Goal: Communication & Community: Ask a question

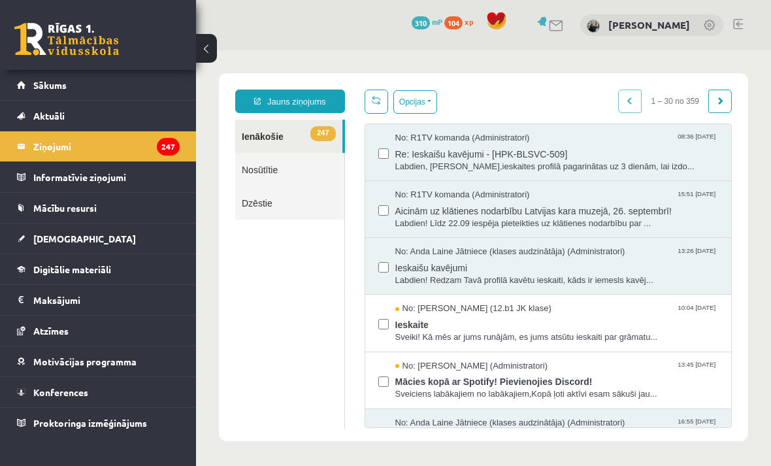
click at [322, 169] on link "Nosūtītie" at bounding box center [289, 169] width 109 height 33
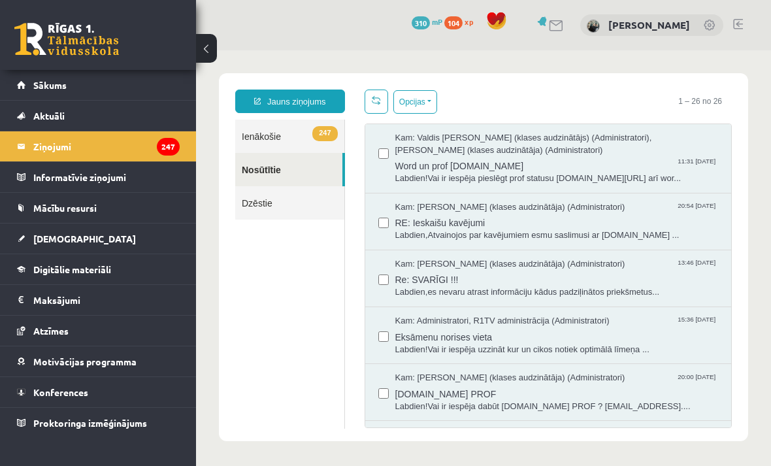
click at [290, 144] on link "247 Ienākošie" at bounding box center [289, 136] width 109 height 33
click at [303, 133] on link "247 Ienākošie" at bounding box center [289, 136] width 109 height 33
click at [276, 128] on link "247 Ienākošie" at bounding box center [289, 136] width 109 height 33
click at [259, 136] on link "247 Ienākošie" at bounding box center [289, 136] width 109 height 33
click at [310, 96] on link "Jauns ziņojums" at bounding box center [290, 101] width 110 height 24
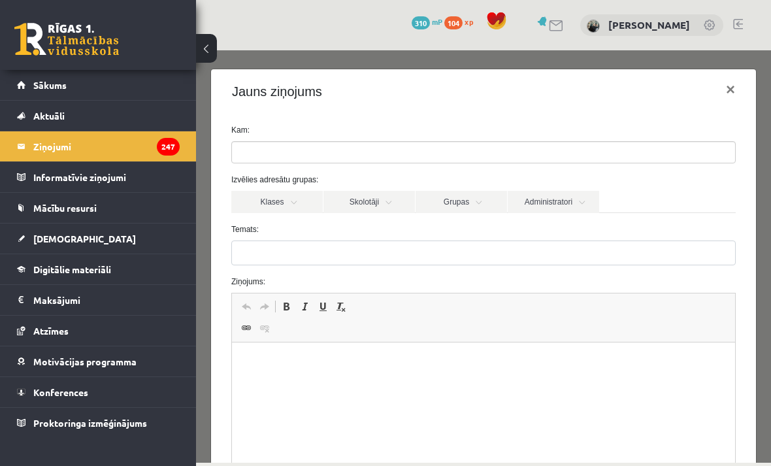
click at [521, 157] on ul at bounding box center [483, 152] width 503 height 21
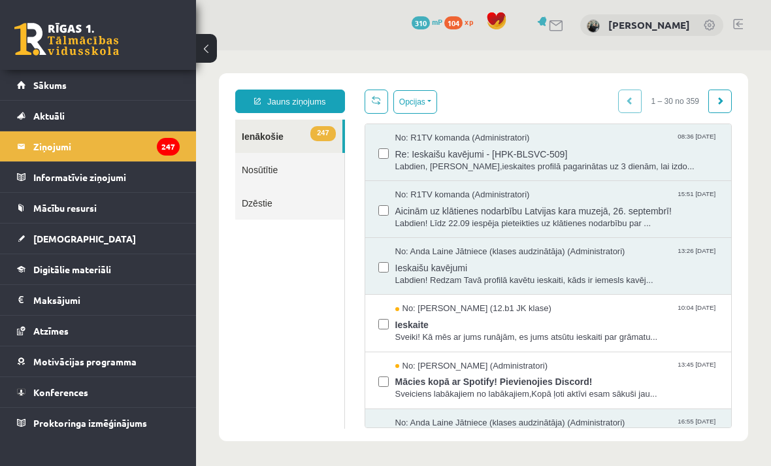
click at [417, 227] on span "Labdien! Līdz 22.09 iespēja pieteikties uz klātienes nodarbību par ..." at bounding box center [556, 224] width 323 height 12
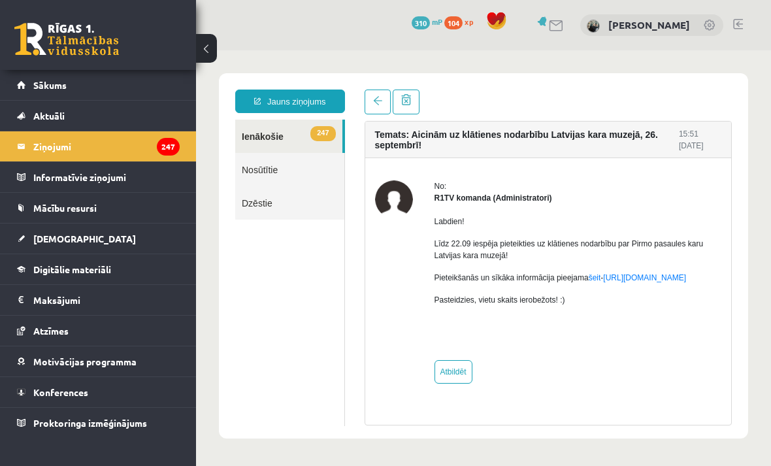
click at [385, 105] on link at bounding box center [378, 101] width 26 height 25
click at [134, 144] on legend "Ziņojumi 247" at bounding box center [106, 146] width 146 height 30
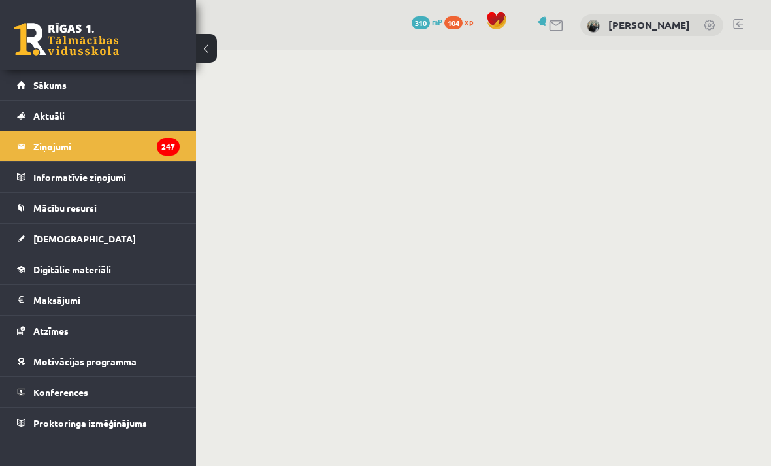
click at [48, 138] on legend "Ziņojumi 247" at bounding box center [106, 146] width 146 height 30
click at [51, 117] on span "Aktuāli" at bounding box center [48, 116] width 31 height 12
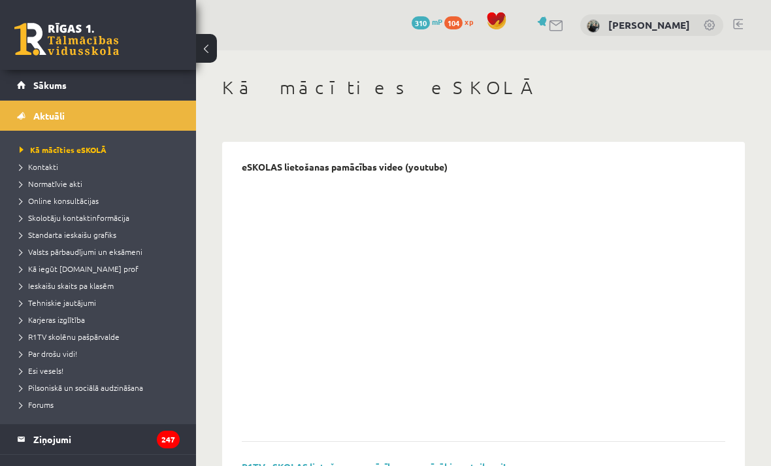
click at [45, 91] on link "Sākums" at bounding box center [98, 85] width 163 height 30
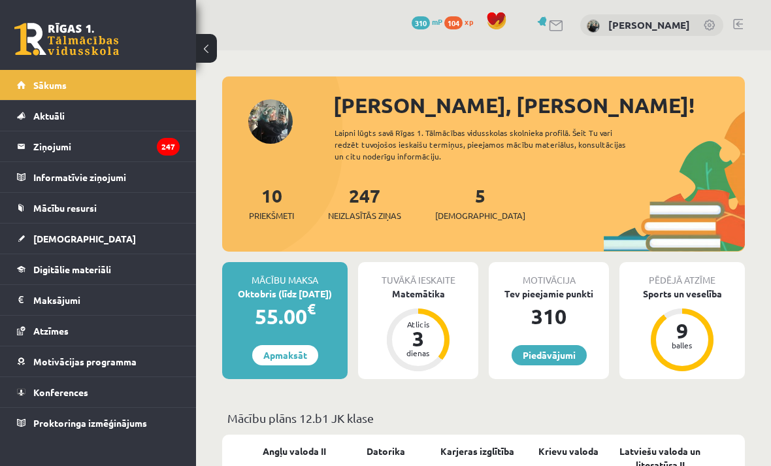
click at [53, 150] on legend "Ziņojumi 247" at bounding box center [106, 146] width 146 height 30
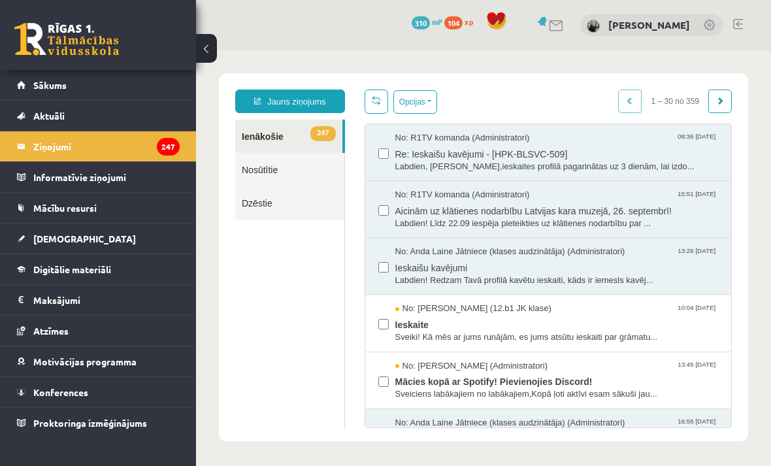
click at [308, 101] on link "Jauns ziņojums" at bounding box center [290, 101] width 110 height 24
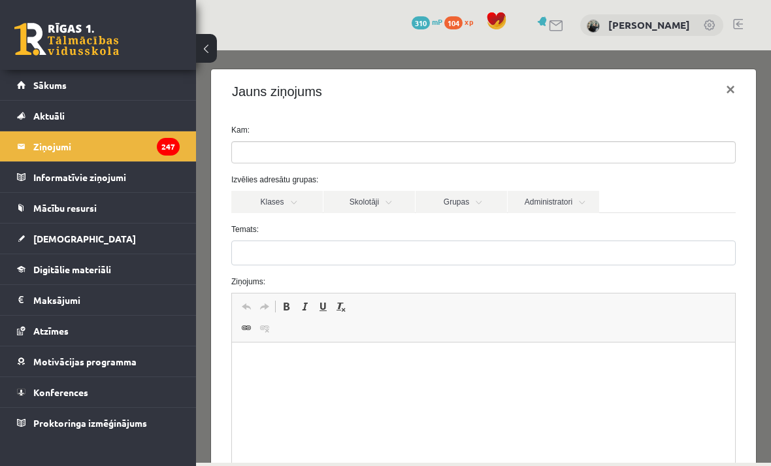
click at [550, 202] on link "Administratori" at bounding box center [553, 202] width 91 height 22
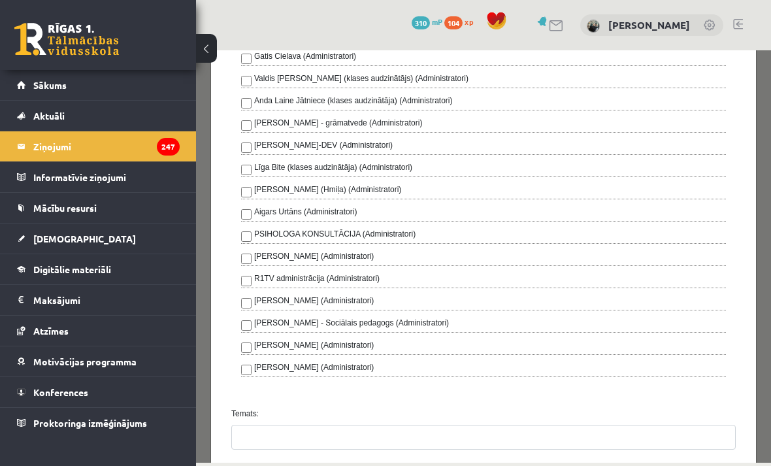
scroll to position [244, 0]
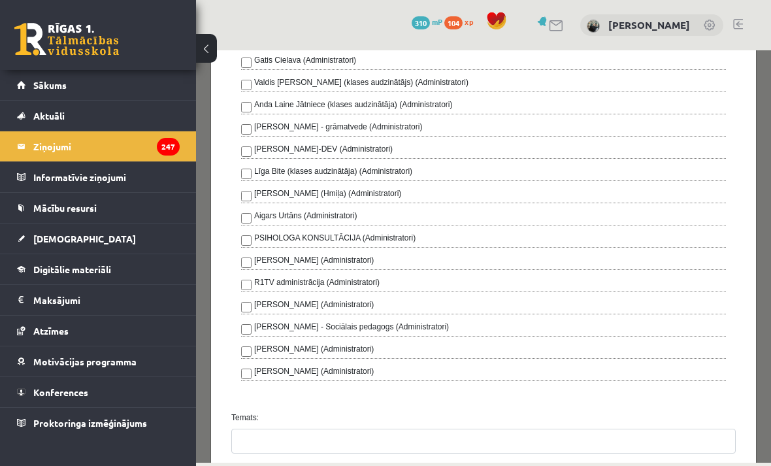
click at [447, 80] on label "Valdis [PERSON_NAME] (klases audzinātājs) (Administratori)" at bounding box center [361, 82] width 214 height 12
click at [422, 110] on label "Anda Laine Jātniece (klases audzinātāja) (Administratori)" at bounding box center [353, 105] width 199 height 12
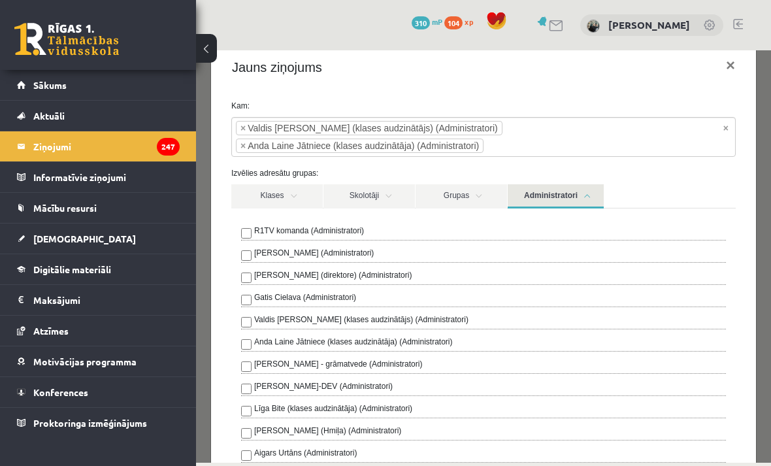
scroll to position [25, 0]
click at [570, 190] on link "Administratori" at bounding box center [556, 195] width 96 height 24
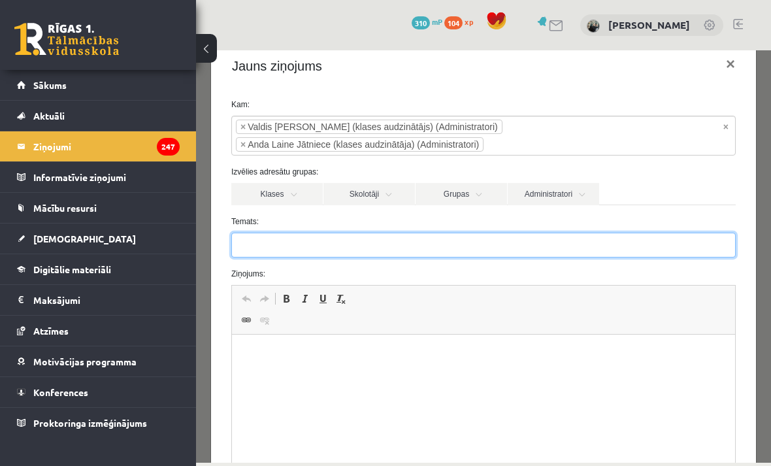
click at [640, 249] on input "Temats:" at bounding box center [483, 245] width 504 height 25
click at [659, 251] on input "Temats:" at bounding box center [483, 245] width 504 height 25
click at [516, 240] on input "Temats:" at bounding box center [483, 245] width 504 height 25
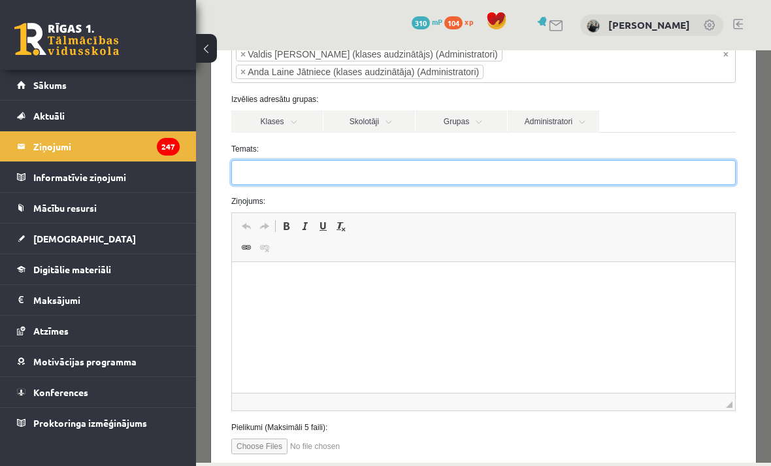
scroll to position [97, 0]
type input "*"
type input "***"
type input "********"
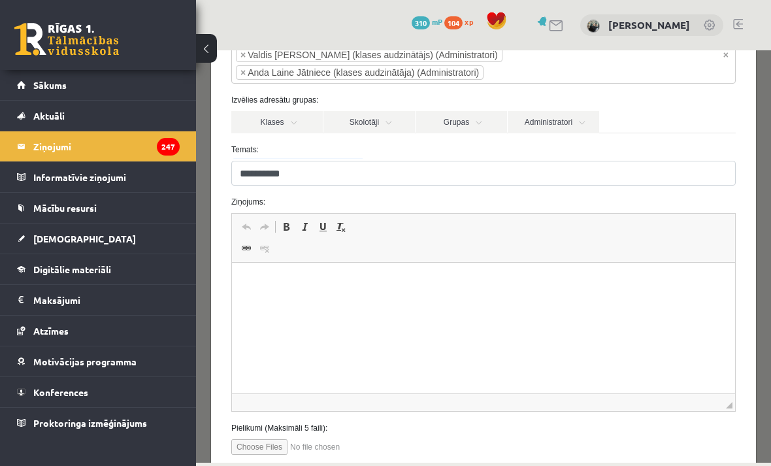
click at [509, 300] on html at bounding box center [483, 283] width 503 height 40
click at [366, 301] on p "**********" at bounding box center [483, 303] width 477 height 13
click at [518, 303] on p "**********" at bounding box center [483, 303] width 477 height 13
click at [472, 299] on p "**********" at bounding box center [483, 303] width 477 height 13
click at [236, 293] on html "**********" at bounding box center [483, 293] width 503 height 61
